Goal: Task Accomplishment & Management: Manage account settings

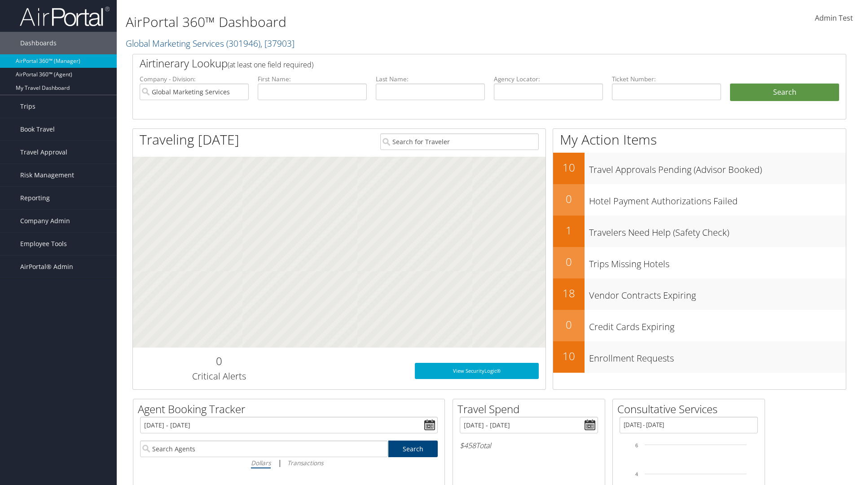
click at [58, 221] on span "Company Admin" at bounding box center [45, 221] width 50 height 22
click at [0, 0] on link "Technology Settings" at bounding box center [0, 0] width 0 height 0
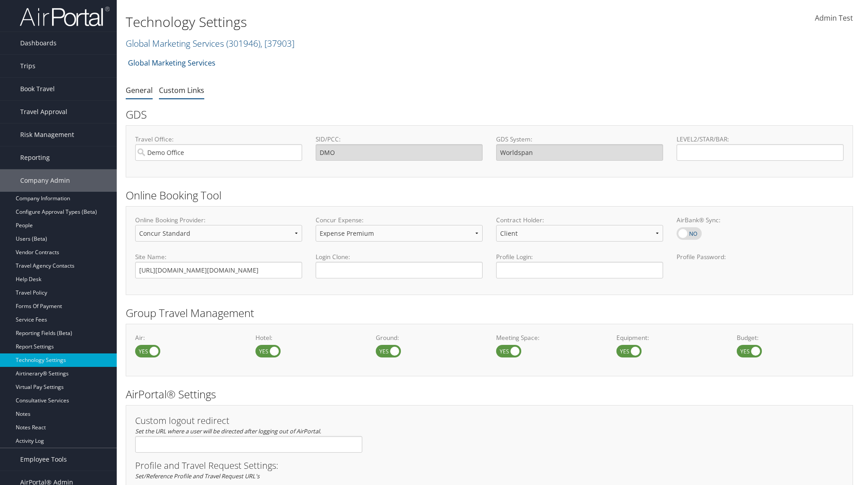
click at [181, 90] on link "Custom Links" at bounding box center [181, 90] width 45 height 10
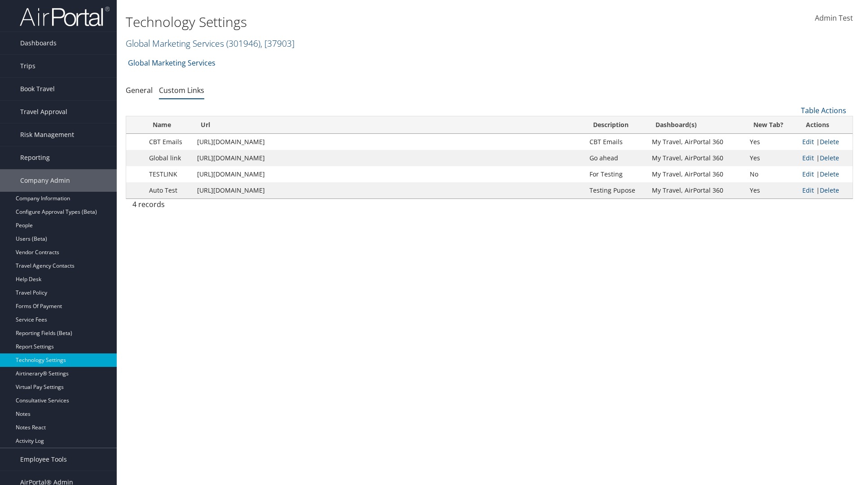
click at [174, 43] on link "Global Marketing Services ( 301946 ) , [ 37903 ]" at bounding box center [210, 43] width 169 height 12
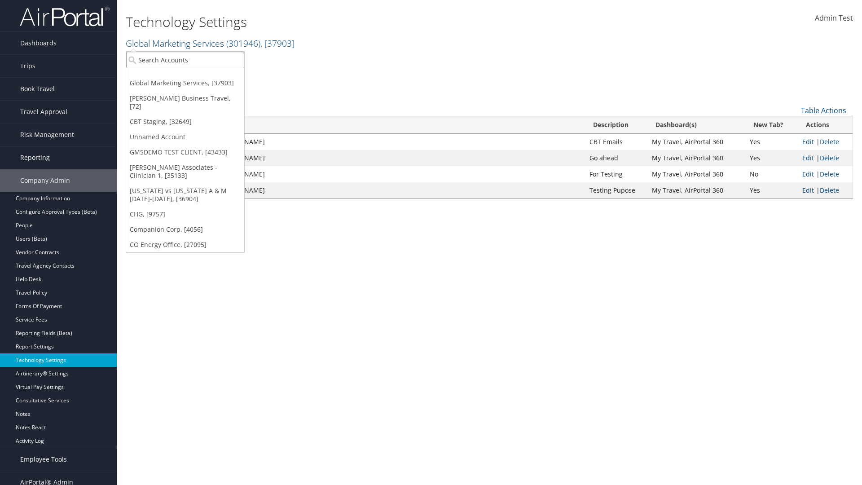
click at [185, 60] on input "search" at bounding box center [185, 60] width 118 height 17
type input "GMSDEMO TEST CLIENT"
click at [210, 76] on div "GMSDEMO TEST CLIENT (GMSDEMOCHILDR), [43433]" at bounding box center [209, 76] width 177 height 8
